Goal: Task Accomplishment & Management: Use online tool/utility

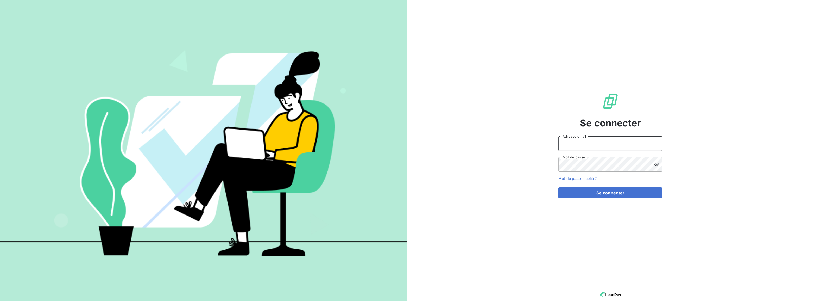
click at [621, 139] on input "Adresse email" at bounding box center [611, 143] width 104 height 15
type input "[PERSON_NAME][EMAIL_ADDRESS][DOMAIN_NAME]"
click at [559, 187] on button "Se connecter" at bounding box center [611, 192] width 104 height 11
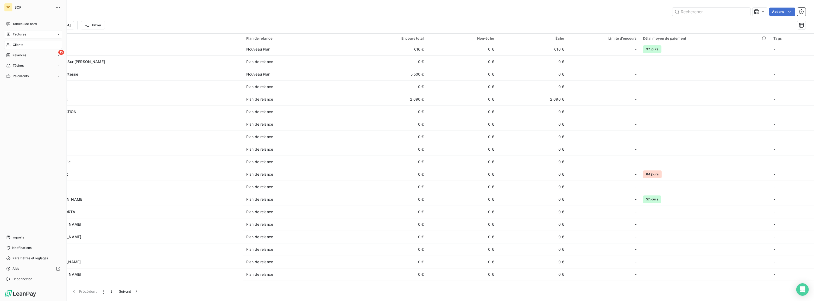
click at [10, 32] on div "Factures" at bounding box center [16, 34] width 20 height 5
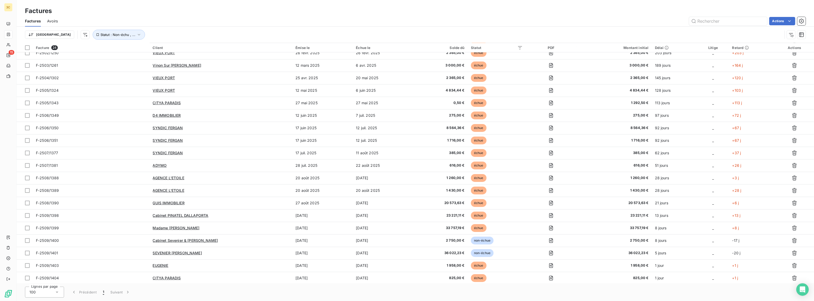
scroll to position [69, 0]
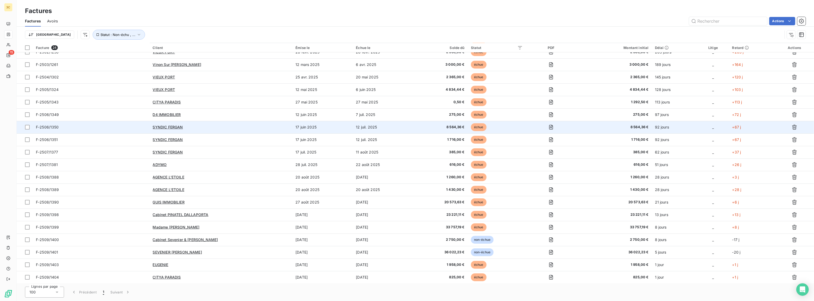
click at [223, 125] on div "SYNDIC FERGAN" at bounding box center [221, 126] width 137 height 5
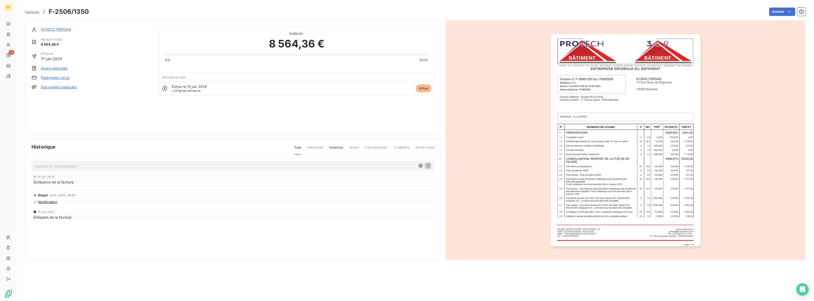
click at [57, 77] on link "Paiements reçus" at bounding box center [55, 77] width 29 height 5
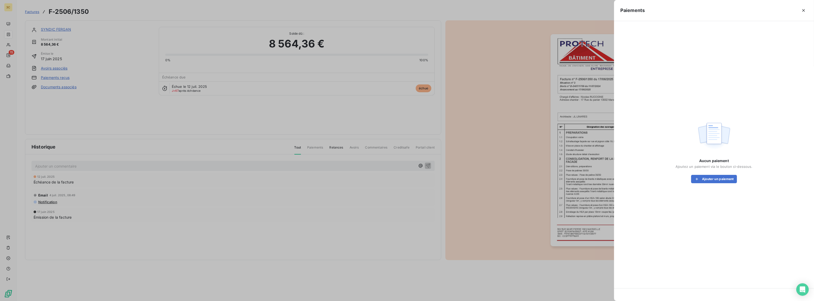
click at [720, 174] on div "Aucun paiement Ajoutez un paiement via le bouton ci-dessous. Ajouter un paiement" at bounding box center [714, 170] width 77 height 25
click at [720, 178] on button "Ajouter un paiement" at bounding box center [714, 179] width 46 height 8
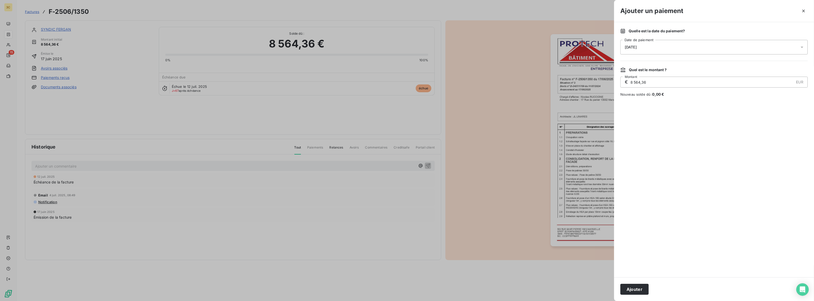
click at [637, 49] on span "[DATE]" at bounding box center [631, 47] width 12 height 4
click at [635, 111] on button "15" at bounding box center [636, 111] width 10 height 10
click at [687, 252] on div at bounding box center [715, 187] width 188 height 168
click at [628, 289] on button "Ajouter" at bounding box center [635, 289] width 28 height 11
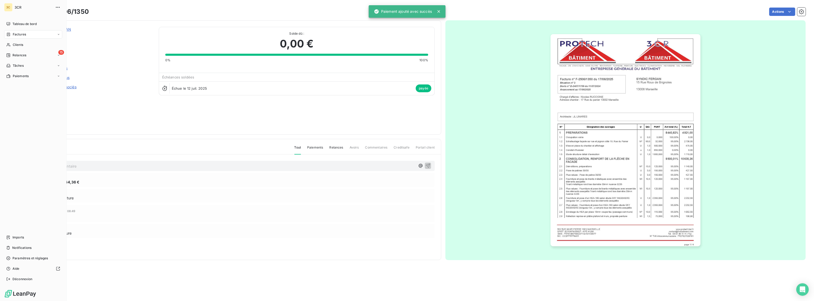
click at [13, 22] on span "Tableau de bord" at bounding box center [25, 24] width 24 height 5
